Goal: Check status: Check status

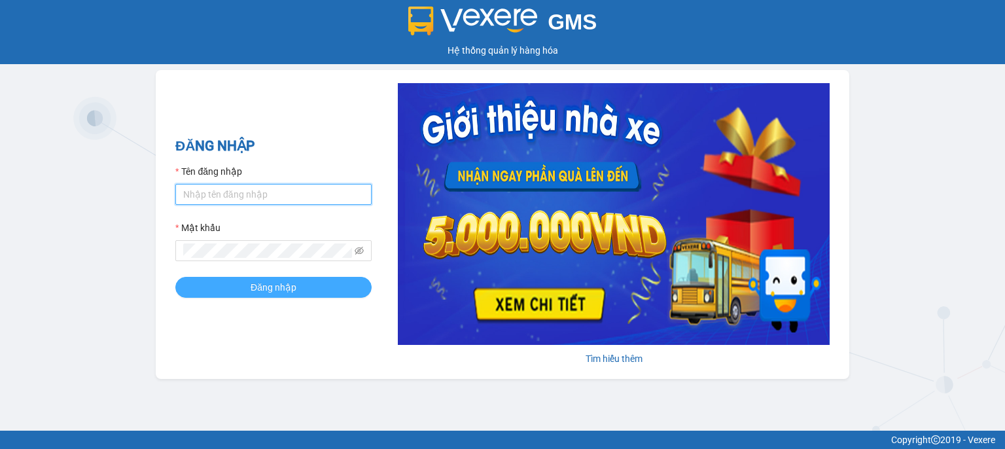
type input "tq.hoanho"
click at [275, 293] on span "Đăng nhập" at bounding box center [274, 287] width 46 height 14
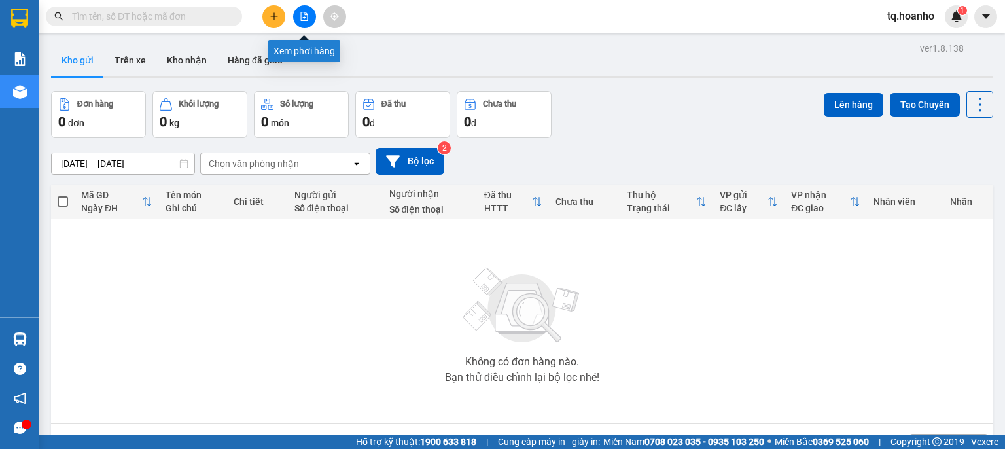
click at [307, 20] on icon "file-add" at bounding box center [304, 16] width 7 height 9
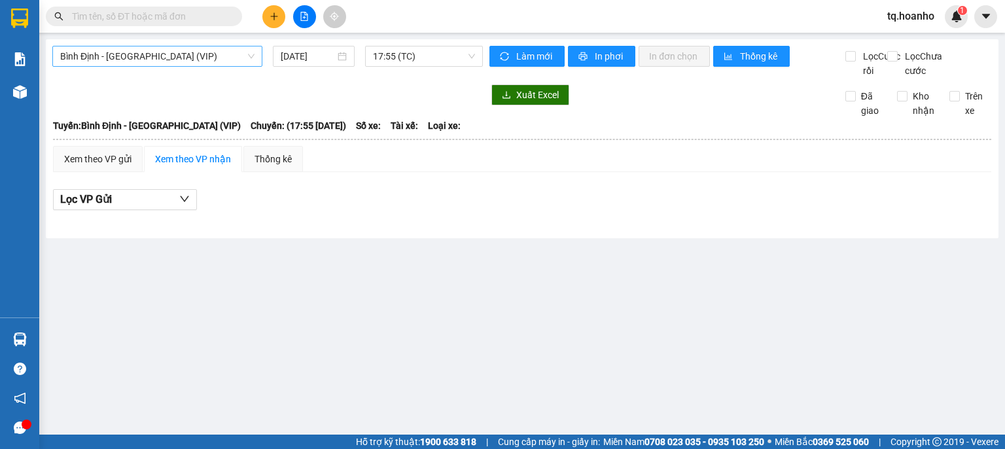
click at [186, 60] on span "Bình Định - Sài Gòn (VIP)" at bounding box center [157, 56] width 194 height 20
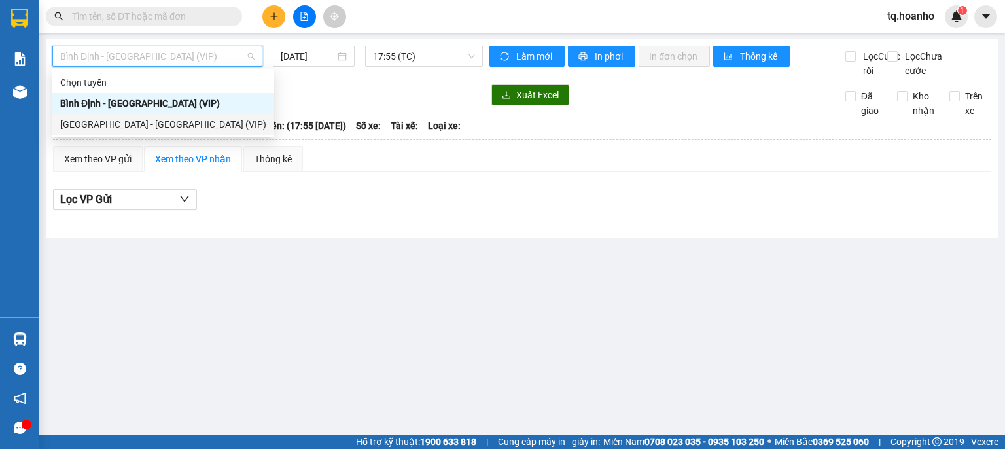
click at [108, 124] on div "Sài Gòn - Bình Định (VIP)" at bounding box center [163, 124] width 206 height 14
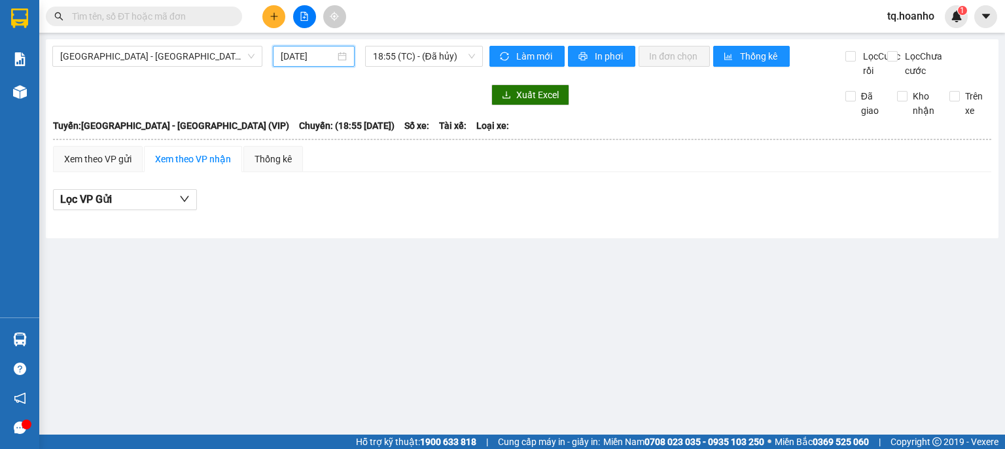
click at [303, 62] on input "15/08/2025" at bounding box center [308, 56] width 54 height 14
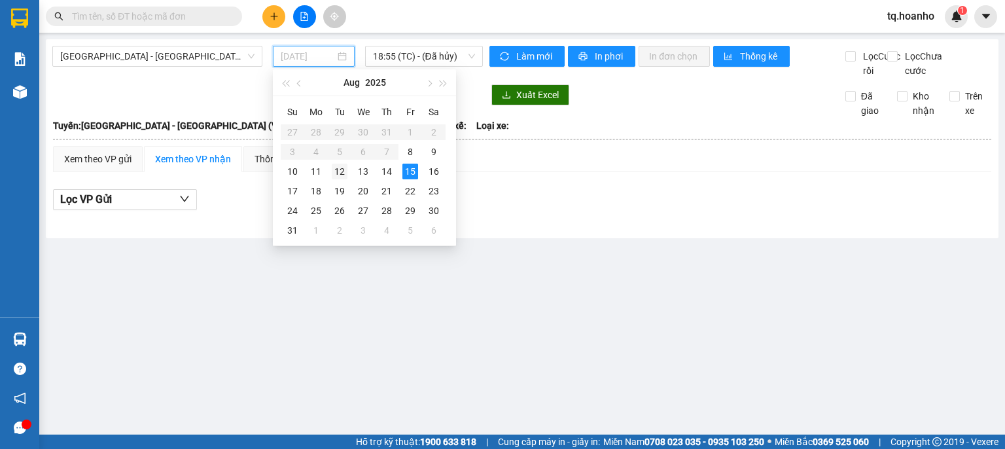
click at [343, 169] on div "12" at bounding box center [340, 172] width 16 height 16
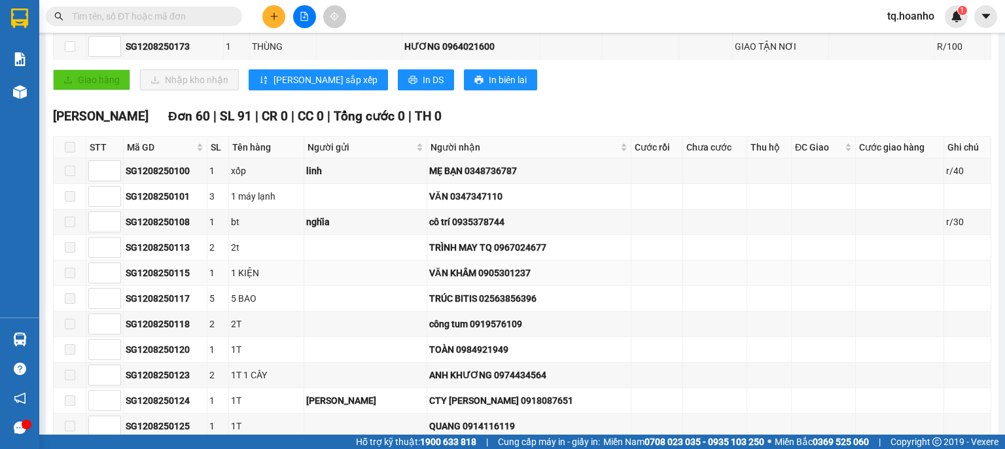
scroll to position [65, 0]
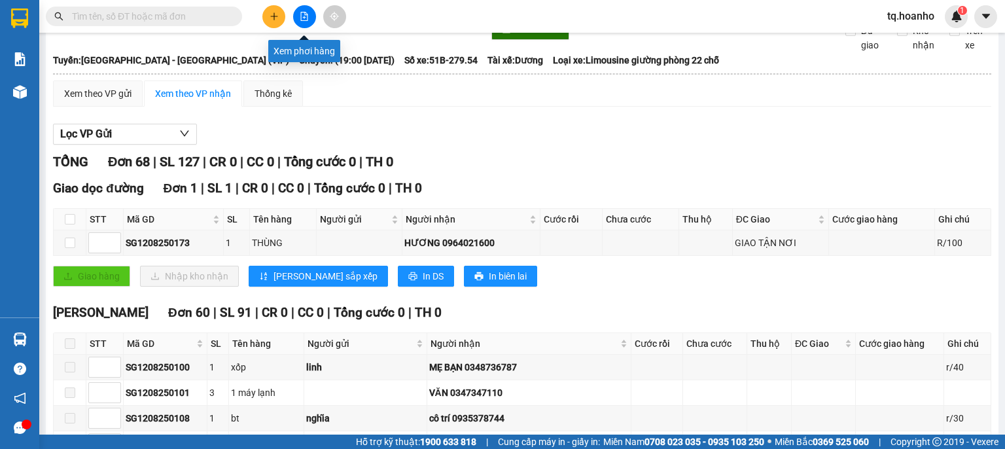
click at [304, 11] on button at bounding box center [304, 16] width 23 height 23
click at [300, 14] on icon "file-add" at bounding box center [304, 16] width 9 height 9
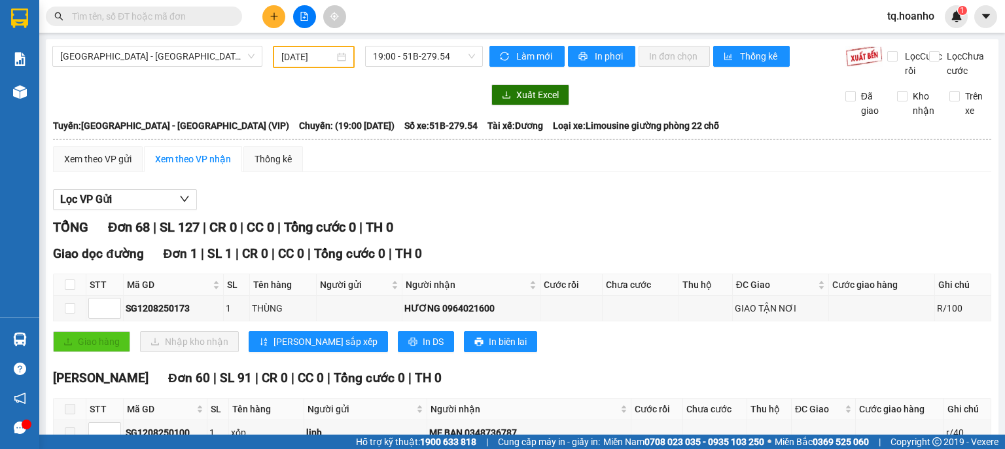
click at [320, 48] on div "12/08/2025" at bounding box center [313, 57] width 81 height 22
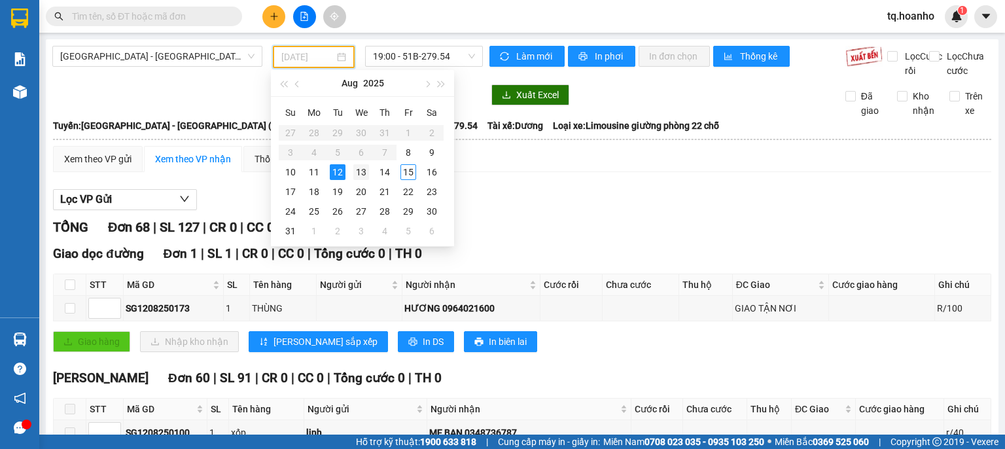
click at [353, 166] on div "13" at bounding box center [361, 172] width 16 height 16
type input "13/08/2025"
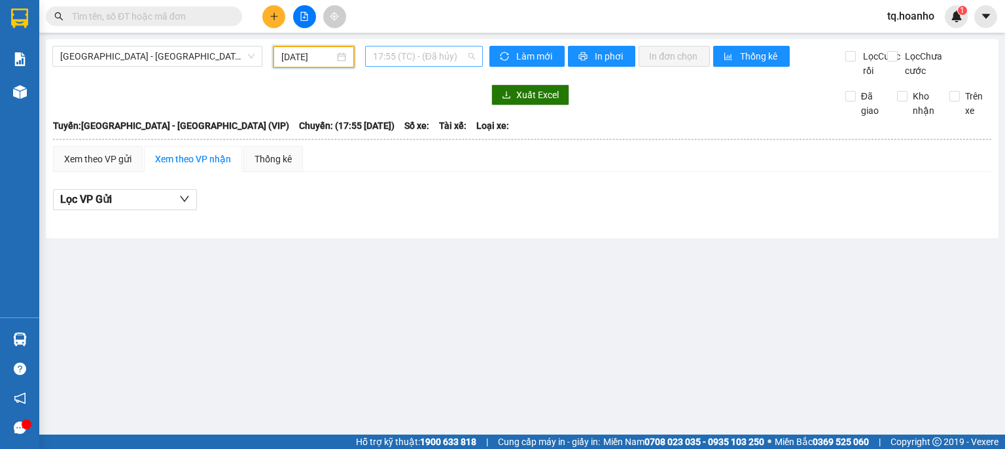
click at [408, 47] on span "17:55 (TC) - (Đã hủy)" at bounding box center [424, 56] width 103 height 20
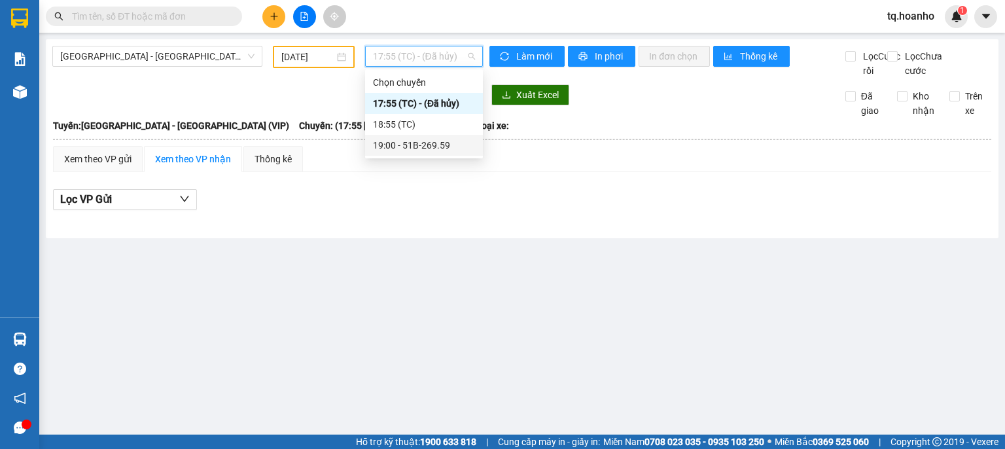
click at [386, 150] on div "19:00 - 51B-269.59" at bounding box center [424, 145] width 102 height 14
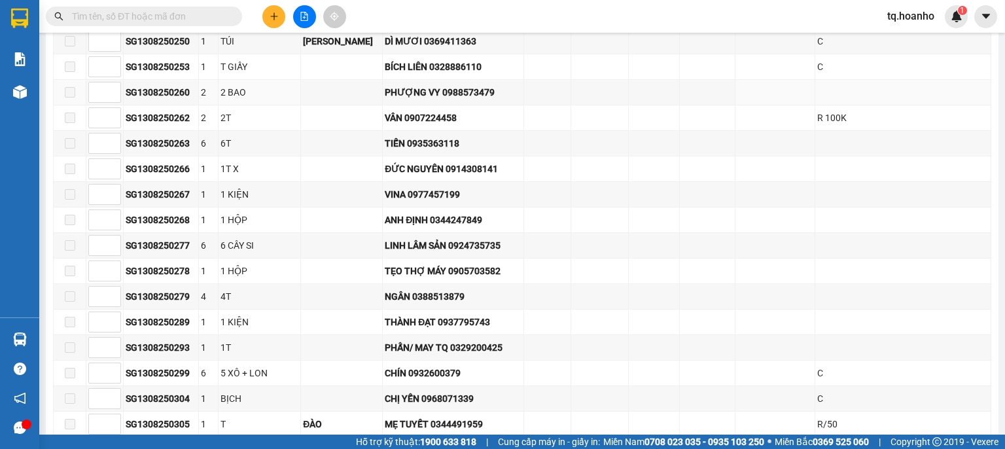
scroll to position [916, 0]
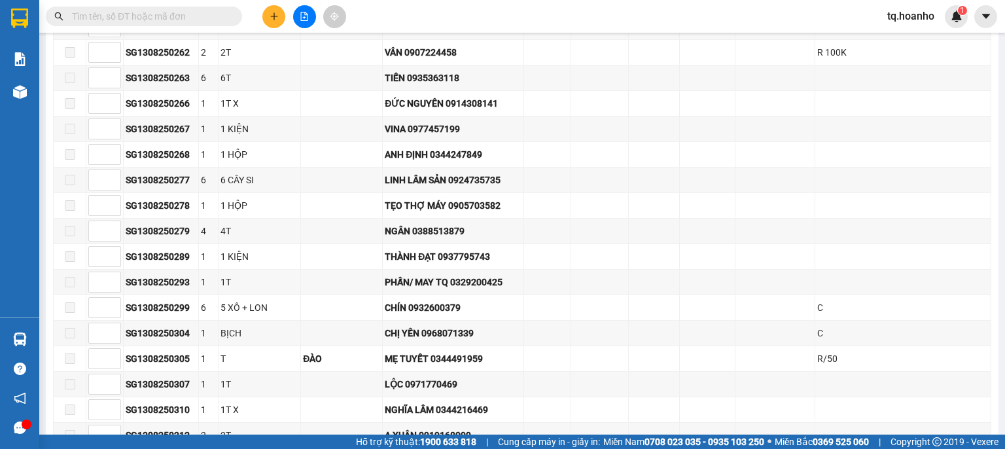
click at [169, 16] on input "text" at bounding box center [149, 16] width 154 height 14
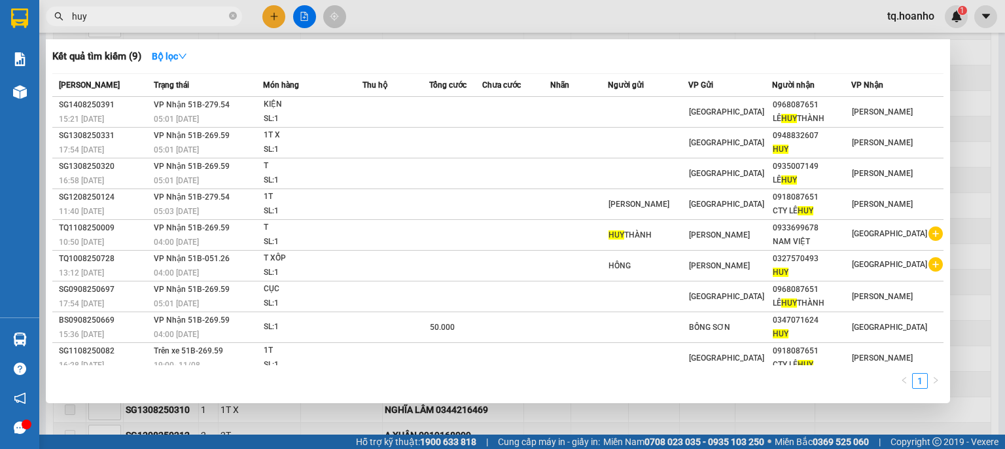
type input "huy"
click at [977, 173] on div at bounding box center [502, 224] width 1005 height 449
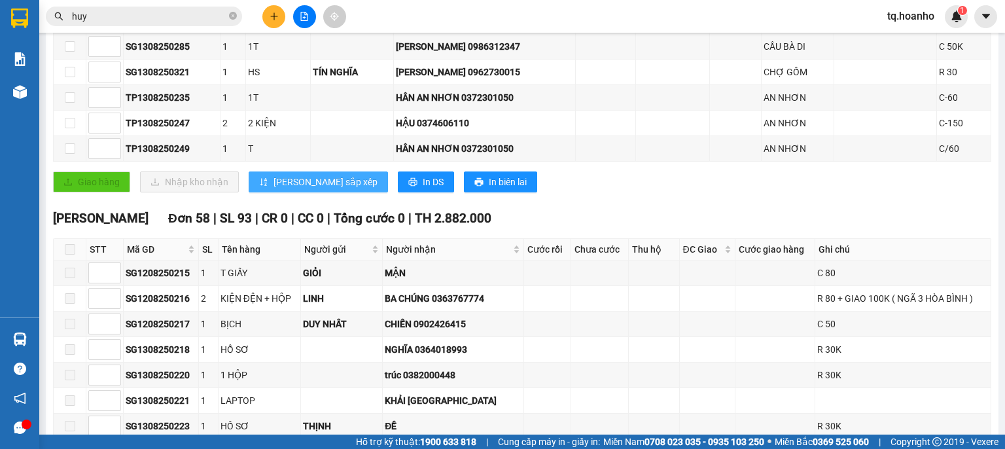
scroll to position [65, 0]
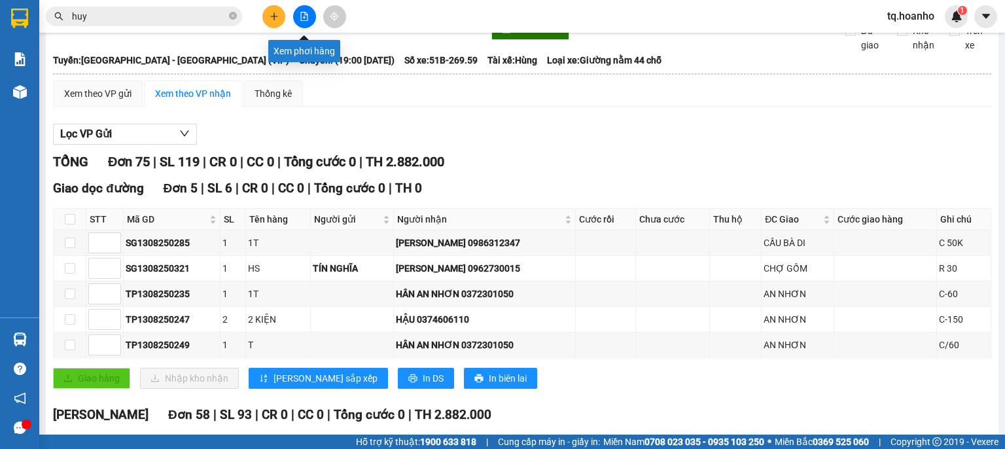
click at [305, 13] on icon "file-add" at bounding box center [304, 16] width 7 height 9
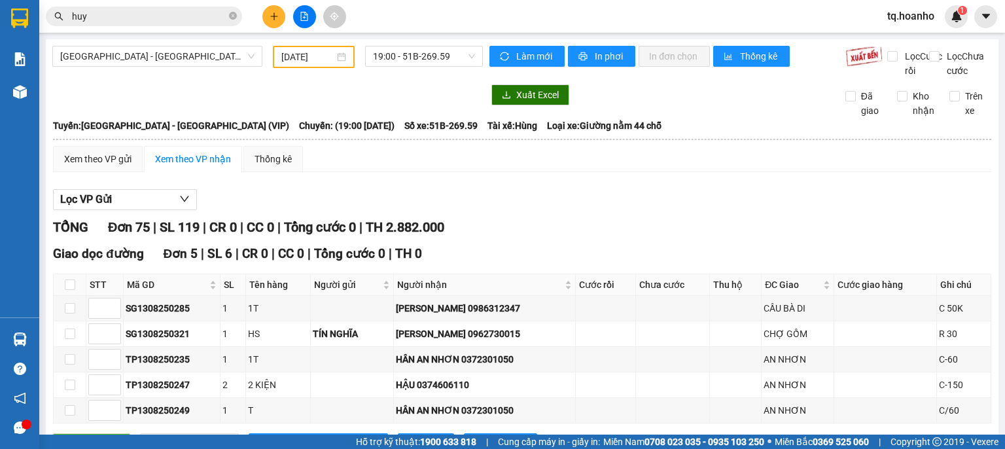
click at [301, 50] on input "13/08/2025" at bounding box center [307, 57] width 52 height 14
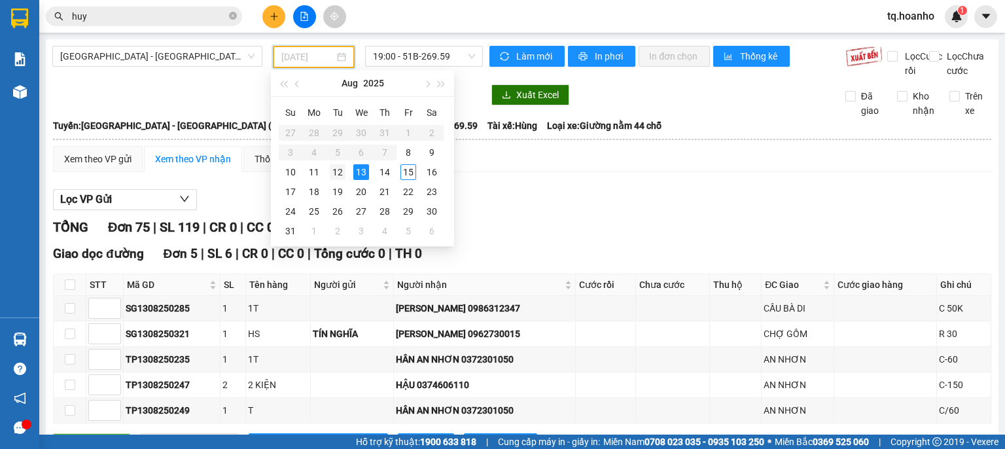
click at [343, 174] on div "12" at bounding box center [338, 172] width 16 height 16
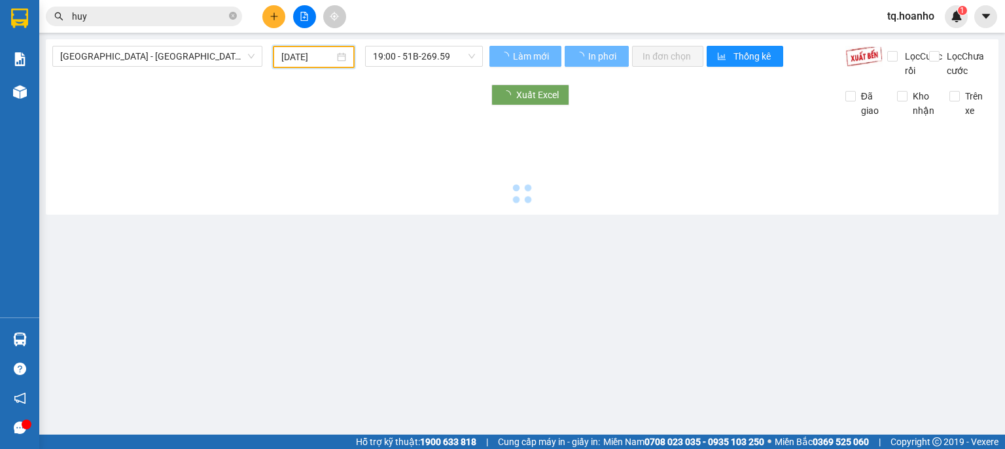
type input "12/08/2025"
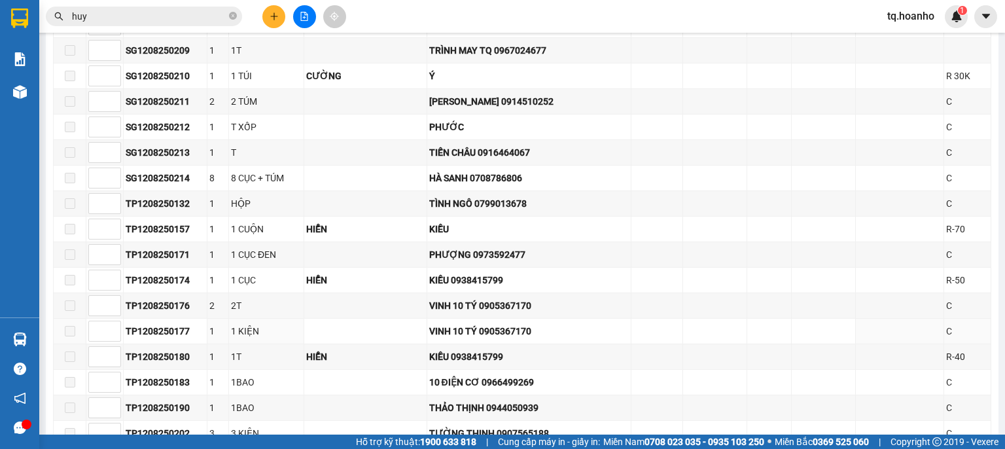
scroll to position [1570, 0]
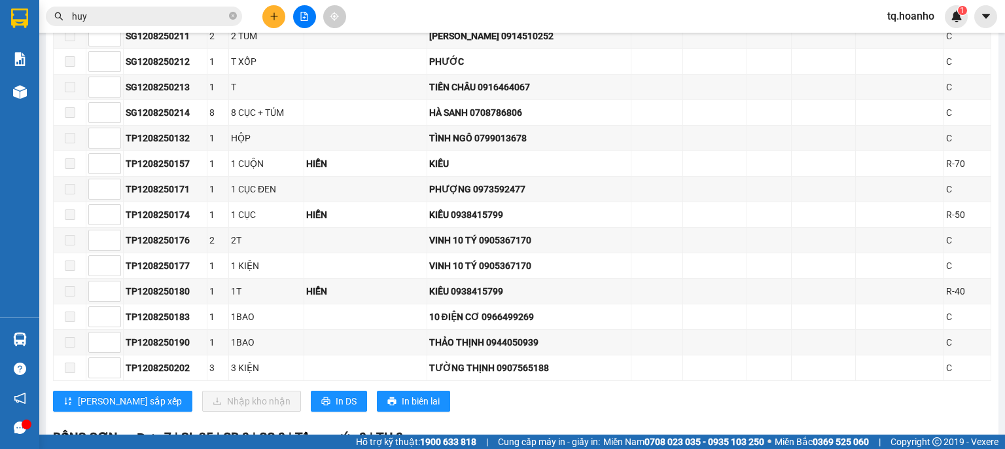
click at [199, 15] on input "huy" at bounding box center [149, 16] width 154 height 14
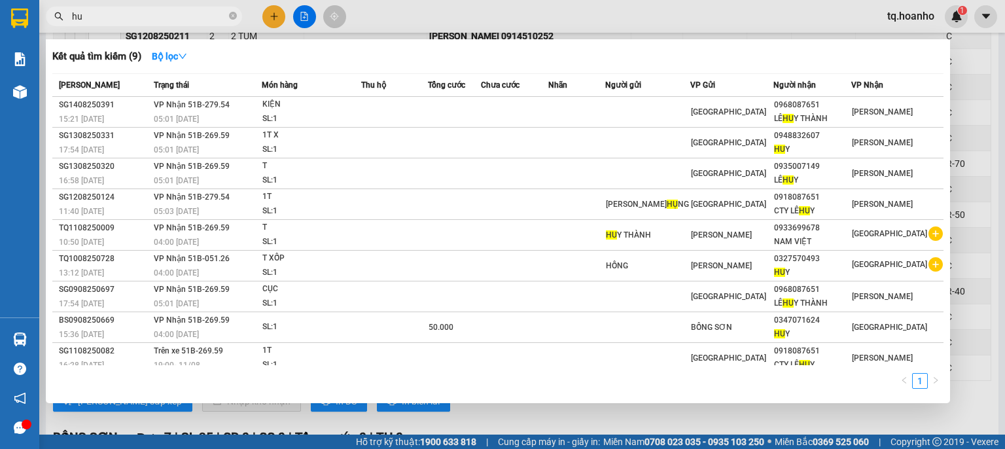
type input "h"
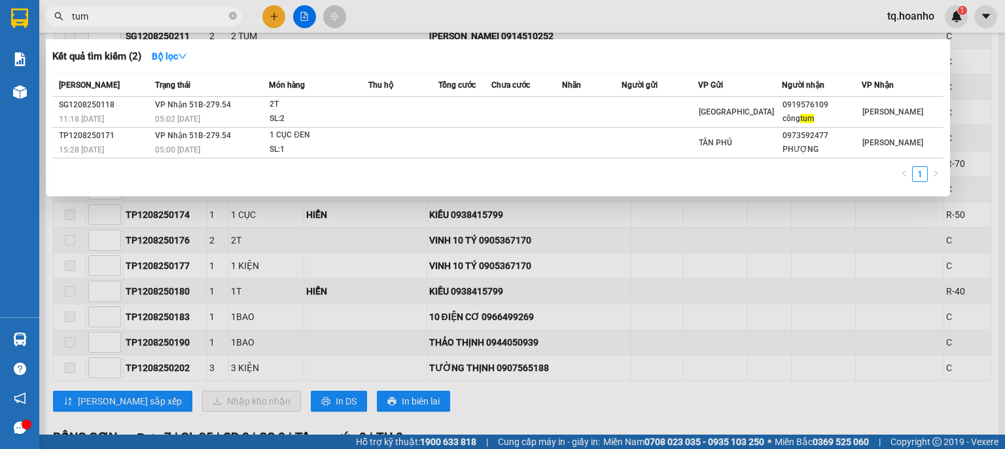
type input "tum"
